Goal: Information Seeking & Learning: Learn about a topic

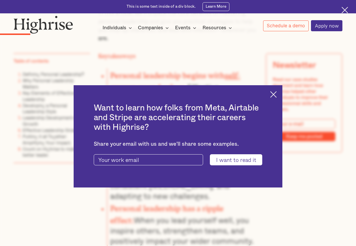
scroll to position [510, 0]
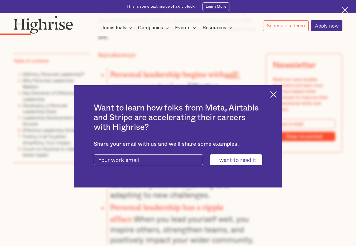
click at [277, 93] on img at bounding box center [273, 94] width 7 height 7
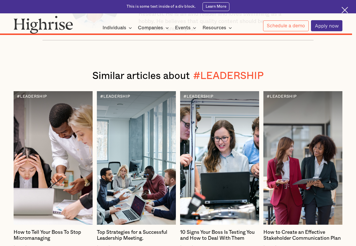
scroll to position [3459, 0]
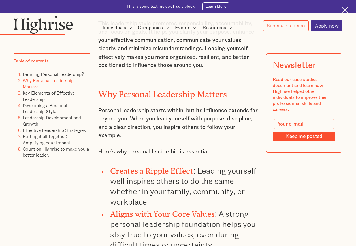
scroll to position [822, 0]
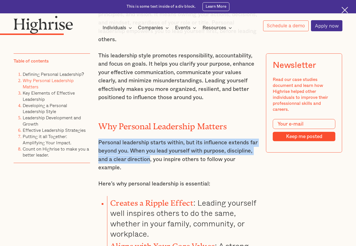
drag, startPoint x: 98, startPoint y: 135, endPoint x: 151, endPoint y: 150, distance: 54.4
click at [151, 150] on p "Personal leadership starts within, but its influence extends far beyond you. Wh…" at bounding box center [178, 154] width 160 height 33
copy p "Personal leadership starts within, but its influence extends far beyond you. Wh…"
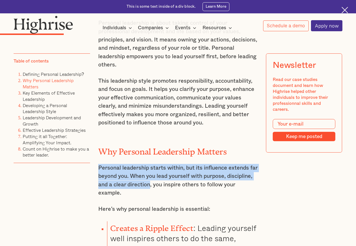
scroll to position [766, 0]
